Goal: Information Seeking & Learning: Learn about a topic

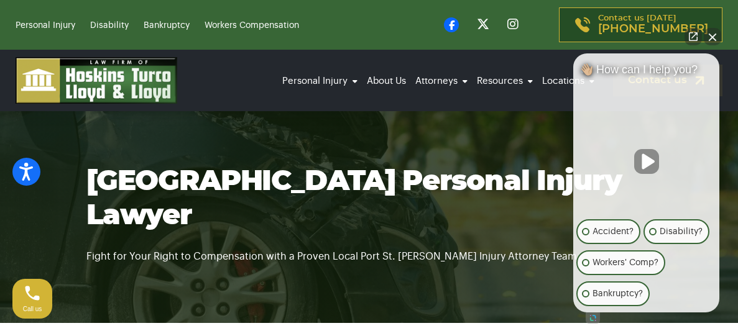
click at [712, 37] on button "Close Intaker Chat Widget" at bounding box center [712, 36] width 17 height 17
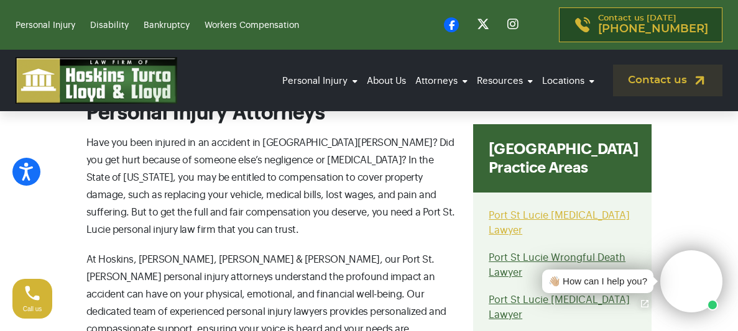
scroll to position [1605, 0]
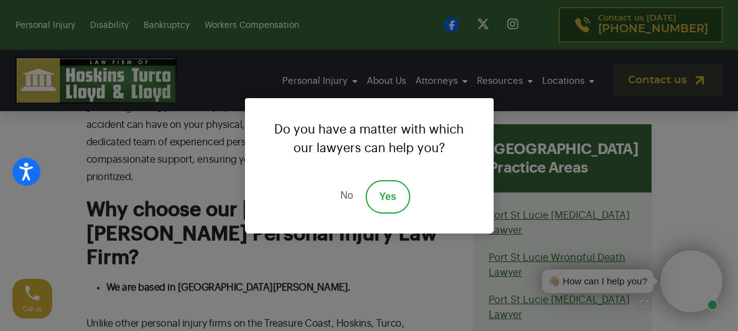
click at [350, 200] on link "No" at bounding box center [346, 197] width 37 height 34
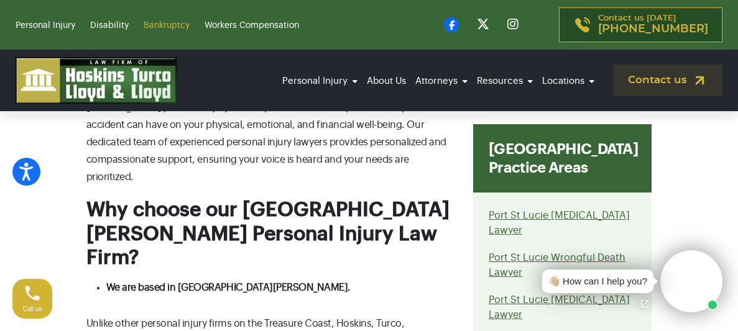
click at [161, 26] on link "Bankruptcy" at bounding box center [167, 25] width 46 height 9
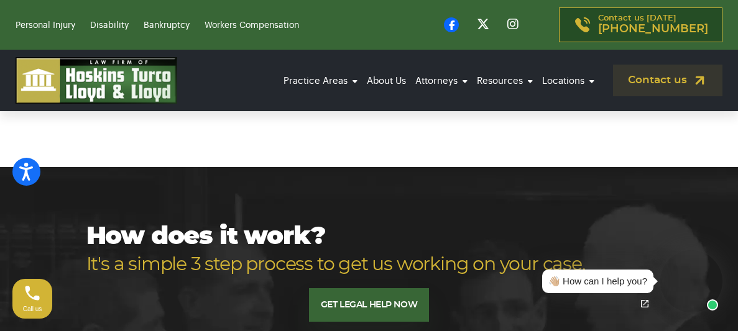
scroll to position [4607, 0]
